Goal: Task Accomplishment & Management: Use online tool/utility

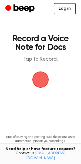
click at [38, 74] on span "button" at bounding box center [40, 79] width 26 height 26
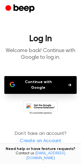
click at [29, 82] on button "Continue with Google" at bounding box center [40, 85] width 72 height 18
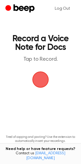
click at [41, 75] on span "button" at bounding box center [40, 79] width 28 height 28
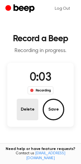
click at [20, 110] on button "Delete" at bounding box center [28, 110] width 22 height 22
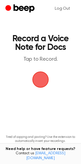
click at [47, 82] on span "button" at bounding box center [40, 79] width 29 height 29
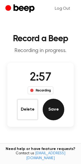
click at [46, 108] on button "Save" at bounding box center [54, 110] width 22 height 22
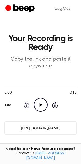
click at [50, 127] on input "[URL][DOMAIN_NAME]" at bounding box center [40, 127] width 72 height 13
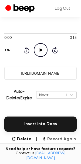
click at [45, 138] on icon "button" at bounding box center [44, 138] width 1 height 2
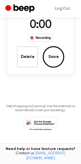
scroll to position [53, 0]
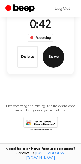
click at [57, 56] on button "Save" at bounding box center [54, 57] width 22 height 22
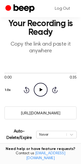
click at [20, 113] on input "[URL][DOMAIN_NAME]" at bounding box center [40, 112] width 72 height 13
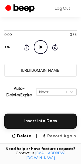
scroll to position [64, 0]
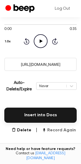
click at [57, 131] on button "Record Again" at bounding box center [59, 130] width 34 height 6
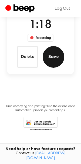
click at [52, 64] on button "Save" at bounding box center [54, 57] width 22 height 22
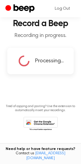
scroll to position [15, 0]
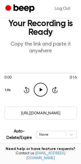
click at [29, 113] on input "[URL][DOMAIN_NAME]" at bounding box center [40, 112] width 72 height 13
